Goal: Task Accomplishment & Management: Use online tool/utility

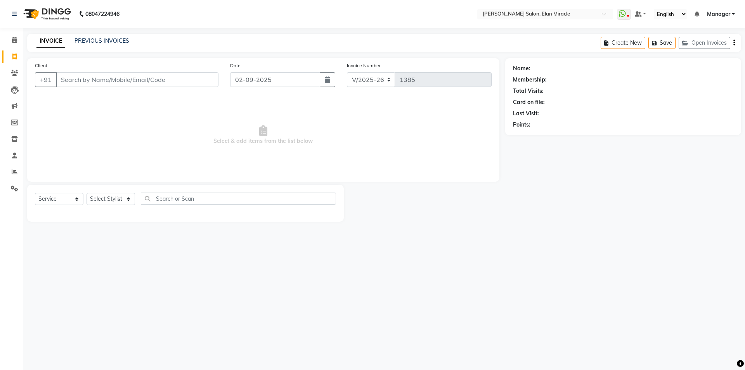
select select "7738"
select select "service"
click at [111, 195] on select "Select Stylist [PERSON_NAME] ANKIT [PERSON_NAME] [PERSON_NAME] Manager [PERSON_…" at bounding box center [111, 199] width 49 height 12
select select "69362"
click at [87, 193] on select "Select Stylist [PERSON_NAME] ANKIT [PERSON_NAME] [PERSON_NAME] Manager [PERSON_…" at bounding box center [111, 199] width 49 height 12
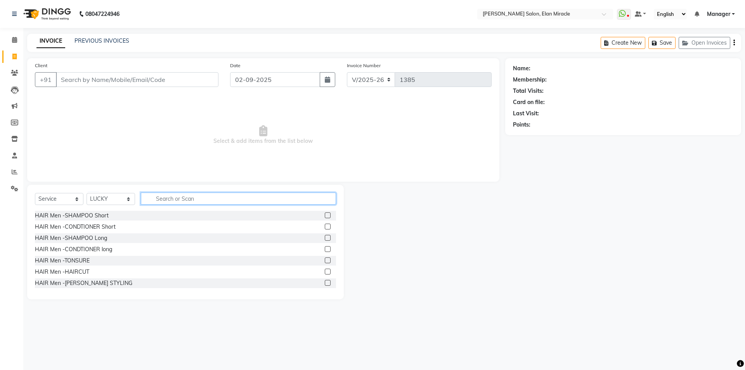
click at [186, 198] on input "text" at bounding box center [238, 198] width 195 height 12
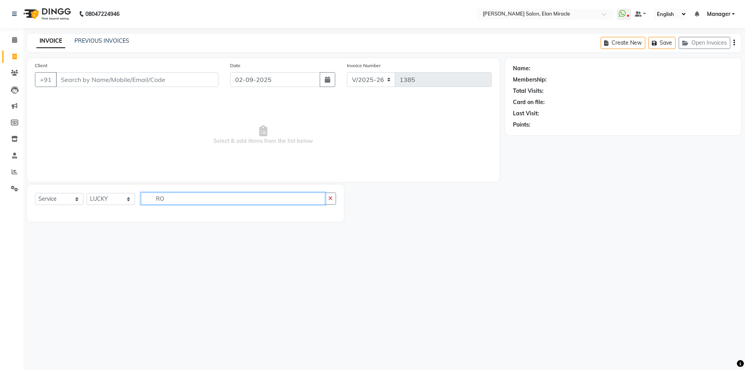
type input "R"
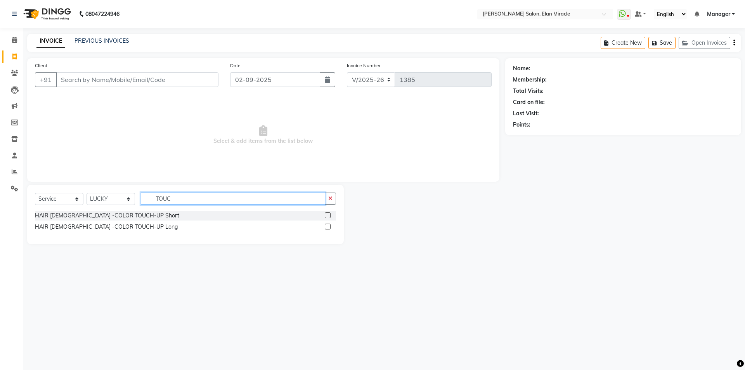
type input "TOUC"
click at [327, 228] on label at bounding box center [328, 227] width 6 height 6
click at [327, 228] on input "checkbox" at bounding box center [327, 226] width 5 height 5
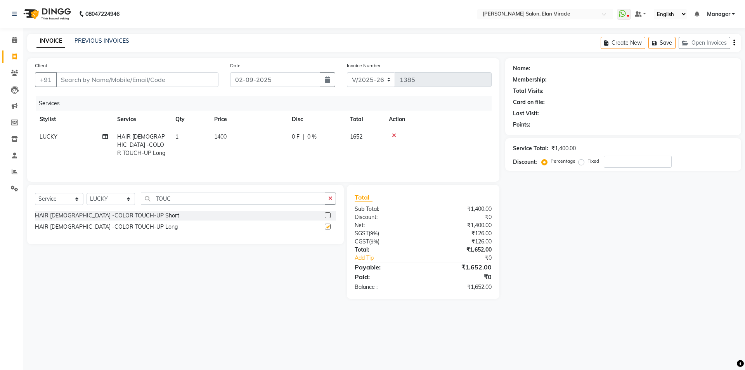
checkbox input "false"
drag, startPoint x: 187, startPoint y: 197, endPoint x: 135, endPoint y: 201, distance: 52.1
click at [135, 201] on div "Select Service Product Membership Package Voucher Prepaid Gift Card Select Styl…" at bounding box center [185, 201] width 301 height 18
type input "HAIR CUT"
click at [328, 228] on label at bounding box center [328, 227] width 6 height 6
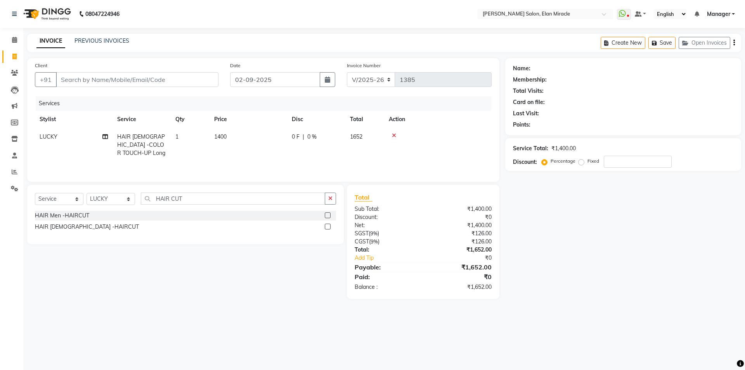
click at [328, 228] on input "checkbox" at bounding box center [327, 226] width 5 height 5
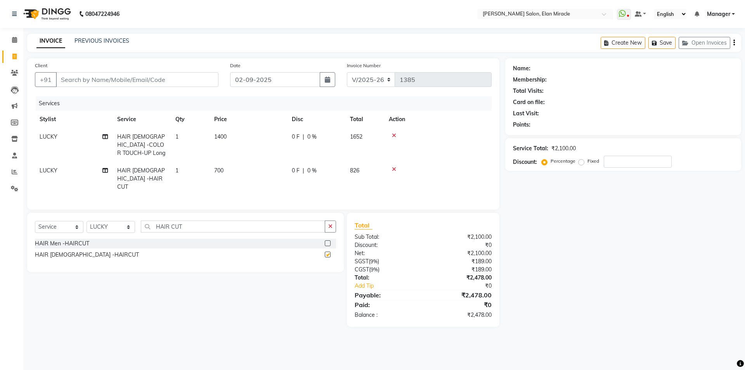
checkbox input "false"
click at [109, 226] on select "Select Stylist [PERSON_NAME] ANKIT [PERSON_NAME] [PERSON_NAME] Manager [PERSON_…" at bounding box center [111, 227] width 49 height 12
select select "90069"
click at [87, 221] on select "Select Stylist [PERSON_NAME] ANKIT [PERSON_NAME] [PERSON_NAME] Manager [PERSON_…" at bounding box center [111, 227] width 49 height 12
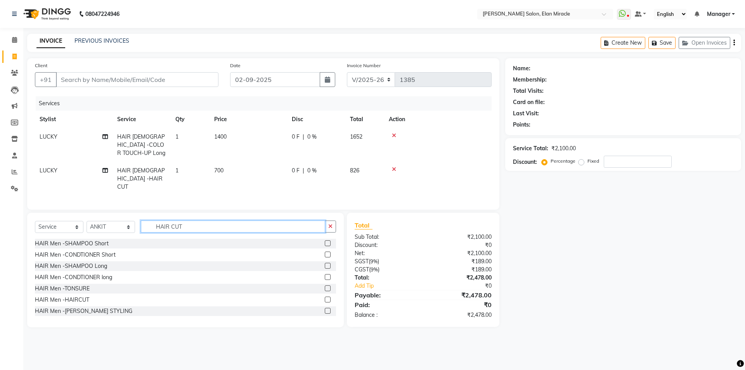
drag, startPoint x: 243, startPoint y: 224, endPoint x: 118, endPoint y: 217, distance: 125.2
click at [118, 217] on div "Select Service Product Membership Package Voucher Prepaid Gift Card Select Styl…" at bounding box center [185, 270] width 317 height 114
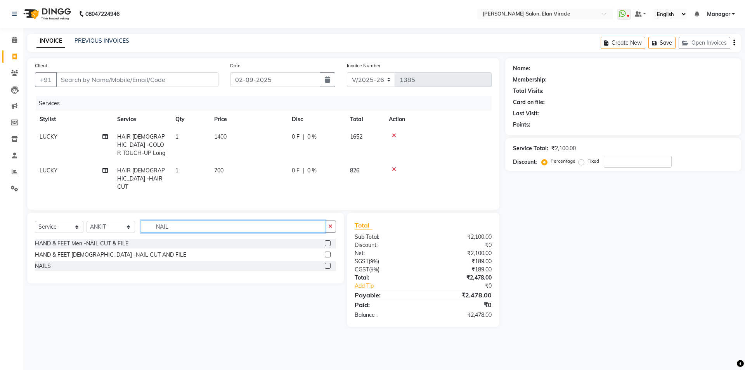
type input "NAIL"
click at [329, 264] on label at bounding box center [328, 266] width 6 height 6
click at [329, 264] on input "checkbox" at bounding box center [327, 266] width 5 height 5
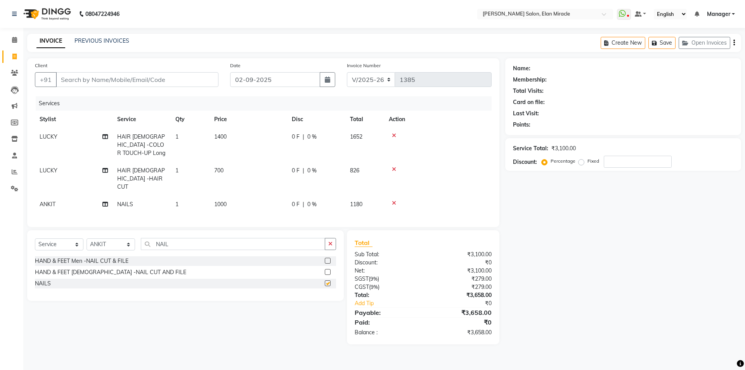
checkbox input "false"
click at [316, 200] on span "0 %" at bounding box center [311, 204] width 9 height 8
select select "90069"
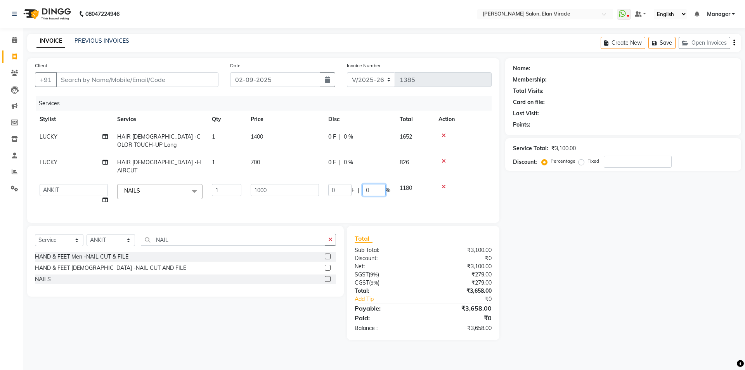
drag, startPoint x: 371, startPoint y: 180, endPoint x: 343, endPoint y: 180, distance: 28.7
click at [343, 184] on div "0 F | 0 %" at bounding box center [359, 190] width 62 height 12
type input "40"
click at [348, 197] on tr "[PERSON_NAME] ANKIT [PERSON_NAME] LUCKY MADHU Manager [PERSON_NAME] [PERSON_NAM…" at bounding box center [263, 193] width 457 height 29
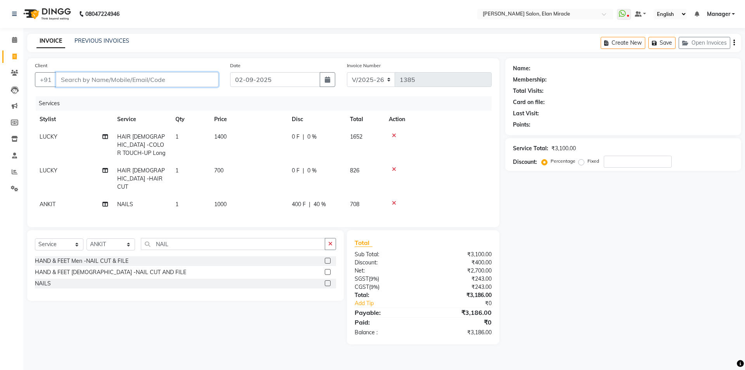
click at [94, 73] on input "Client" at bounding box center [137, 79] width 163 height 15
type input "9"
type input "0"
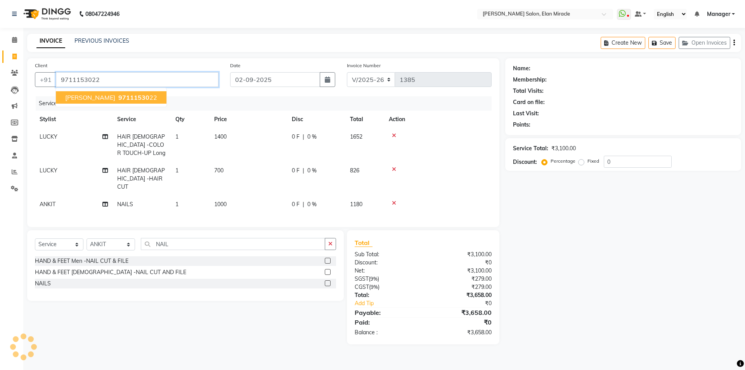
type input "9711153022"
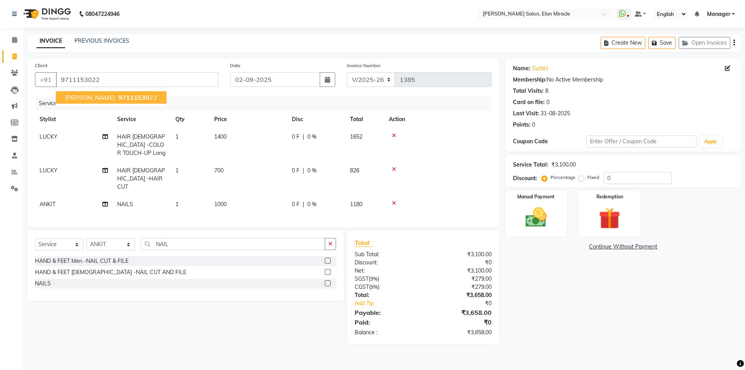
click at [125, 97] on ngb-highlight "97111530 22" at bounding box center [137, 98] width 40 height 8
click at [317, 196] on td "0 F | 0 %" at bounding box center [316, 204] width 58 height 17
select select "90069"
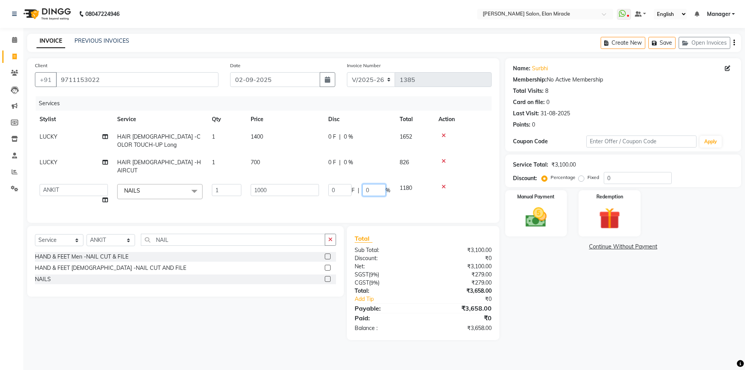
drag, startPoint x: 371, startPoint y: 183, endPoint x: 347, endPoint y: 183, distance: 24.8
click at [347, 184] on div "0 F | 0 %" at bounding box center [359, 190] width 62 height 12
type input "40"
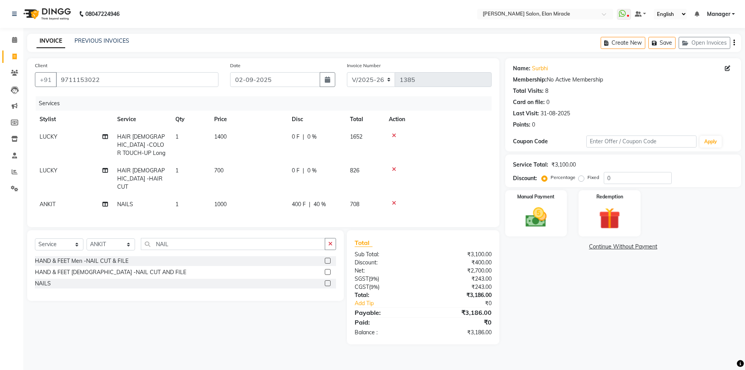
click at [326, 200] on td "400 F | 40 %" at bounding box center [316, 204] width 58 height 17
select select "90069"
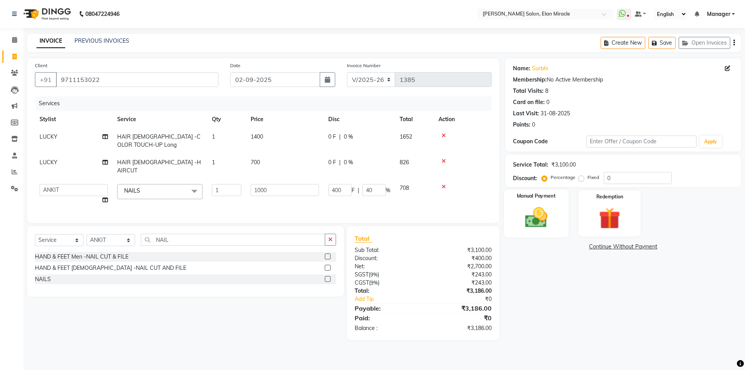
click at [534, 210] on img at bounding box center [536, 218] width 36 height 26
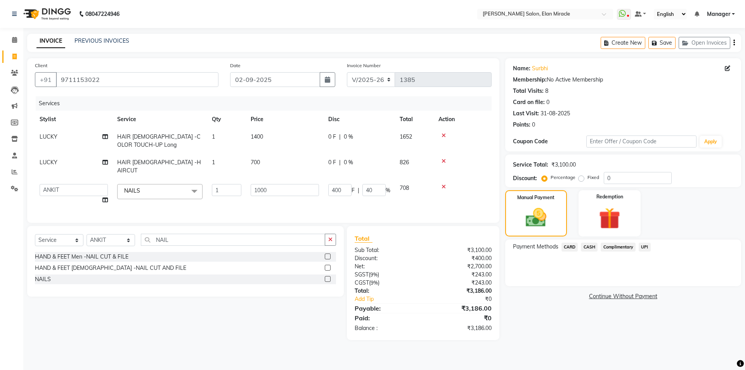
click at [593, 245] on span "CASH" at bounding box center [589, 247] width 17 height 9
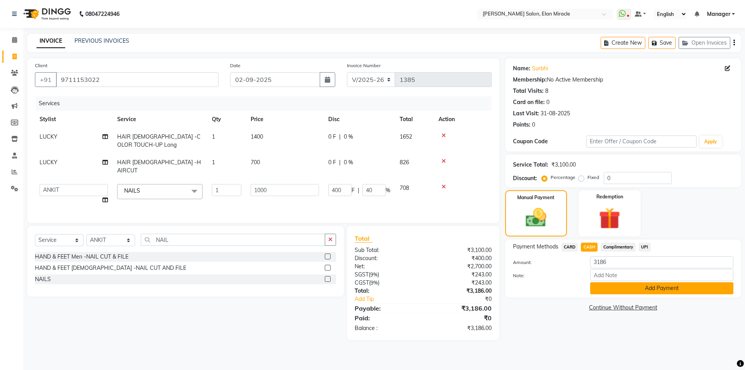
click at [656, 293] on button "Add Payment" at bounding box center [661, 288] width 143 height 12
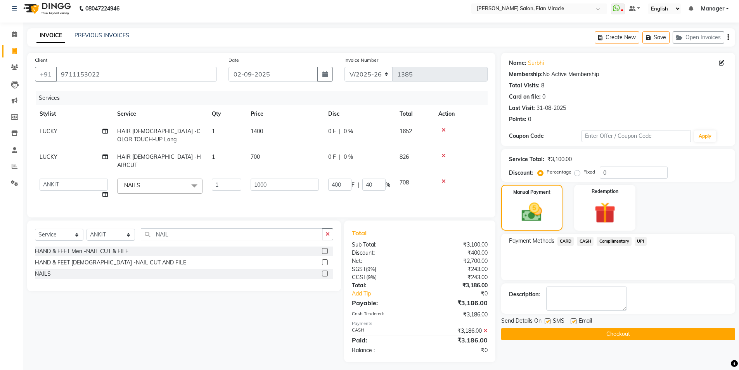
scroll to position [7, 0]
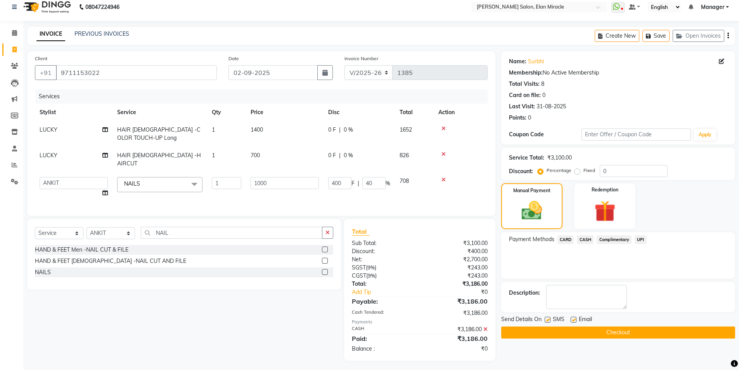
click at [612, 326] on button "Checkout" at bounding box center [618, 332] width 234 height 12
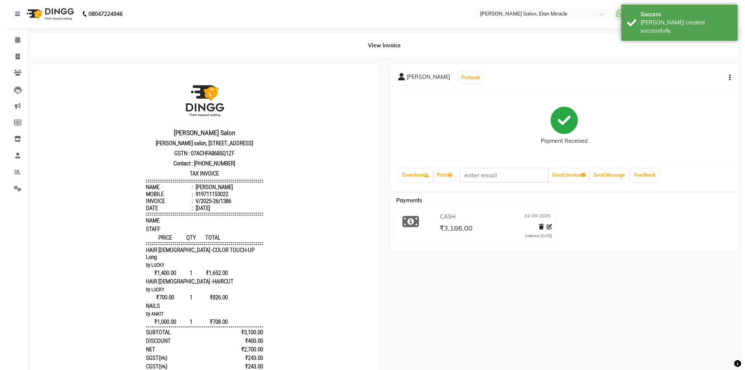
scroll to position [6, 0]
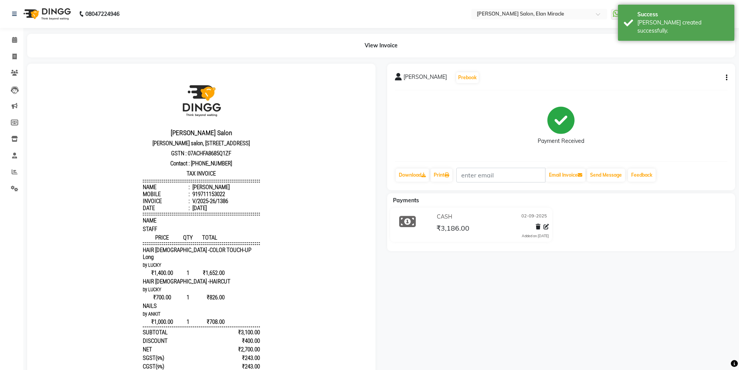
drag, startPoint x: 360, startPoint y: 165, endPoint x: 399, endPoint y: 335, distance: 174.0
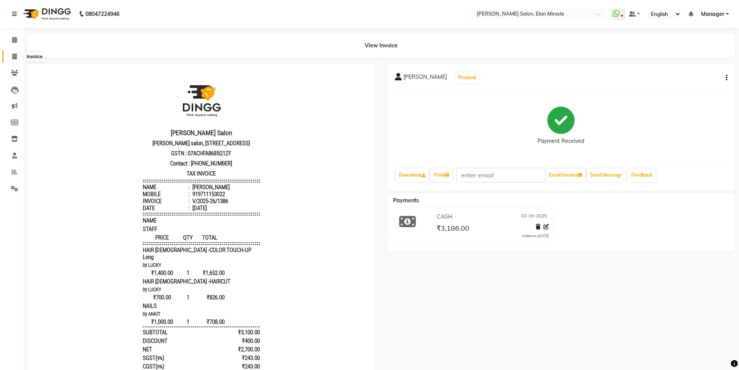
click at [17, 54] on span at bounding box center [15, 56] width 14 height 9
select select "service"
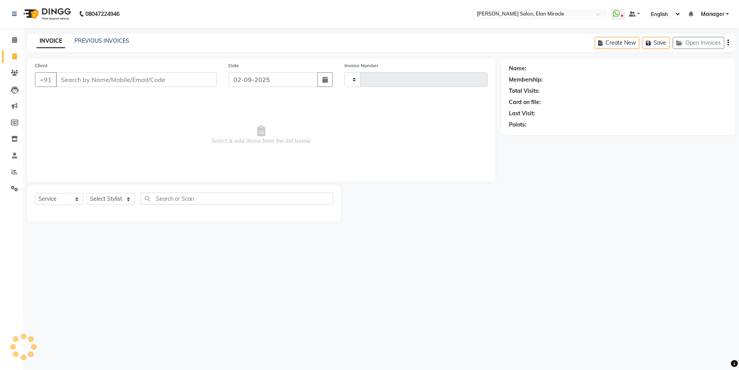
type input "1387"
select select "7738"
click at [115, 38] on link "PREVIOUS INVOICES" at bounding box center [102, 40] width 55 height 7
